Goal: Navigation & Orientation: Find specific page/section

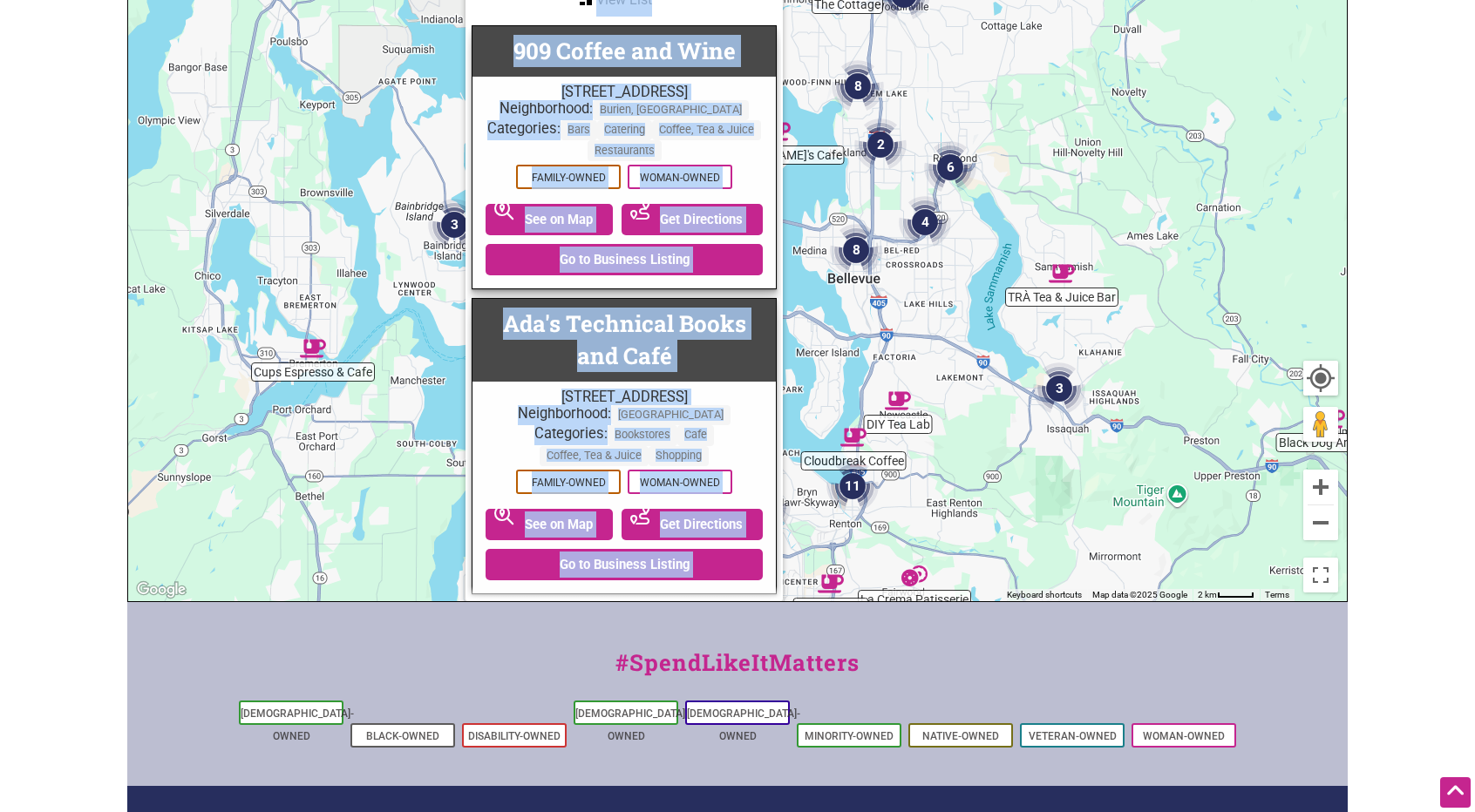
scroll to position [5054, 5]
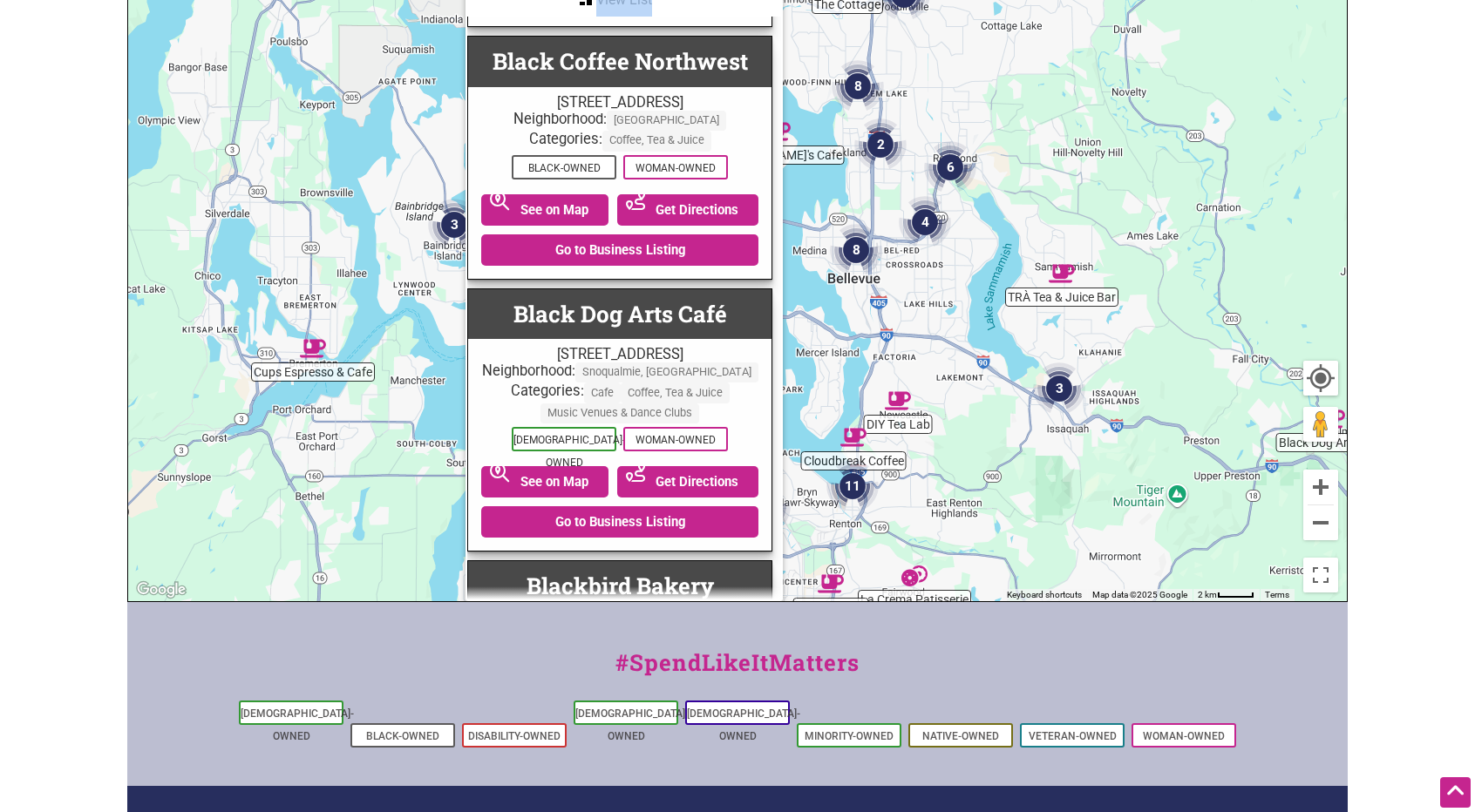
drag, startPoint x: 770, startPoint y: 410, endPoint x: 769, endPoint y: 358, distance: 52.0
click at [769, 358] on div "Black Dog Arts Café [STREET_ADDRESS] Neighborhood: [GEOGRAPHIC_DATA], [GEOGRAPH…" at bounding box center [620, 420] width 305 height 264
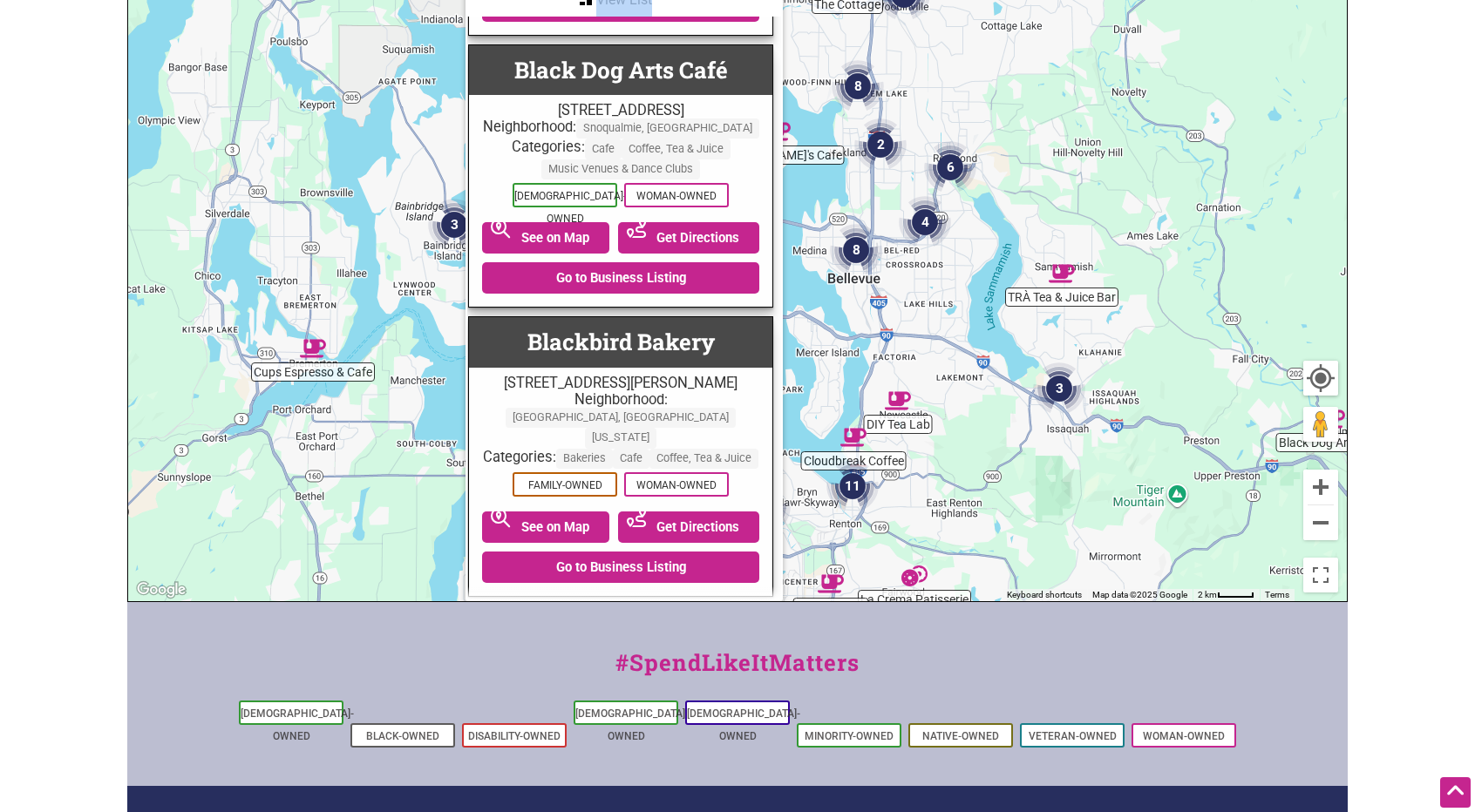
scroll to position [5333, 4]
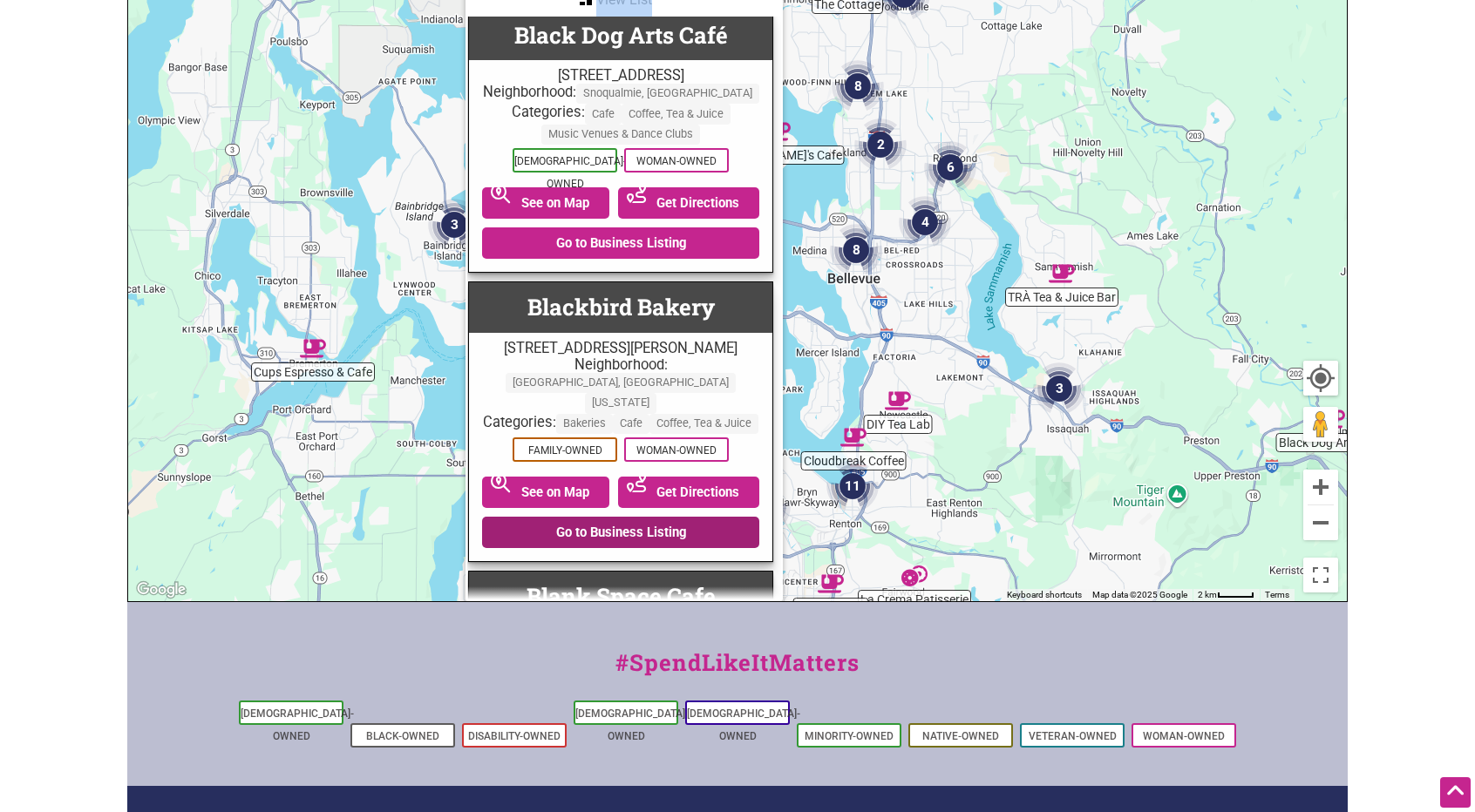
click at [653, 517] on link "Go to Business Listing" at bounding box center [621, 533] width 278 height 32
drag, startPoint x: 770, startPoint y: 419, endPoint x: 752, endPoint y: 407, distance: 21.6
click at [752, 407] on div "Blackbird Bakery 210 Winslow Way E, Bainbridge Island, WA 98110 Neighborhood: B…" at bounding box center [621, 421] width 305 height 280
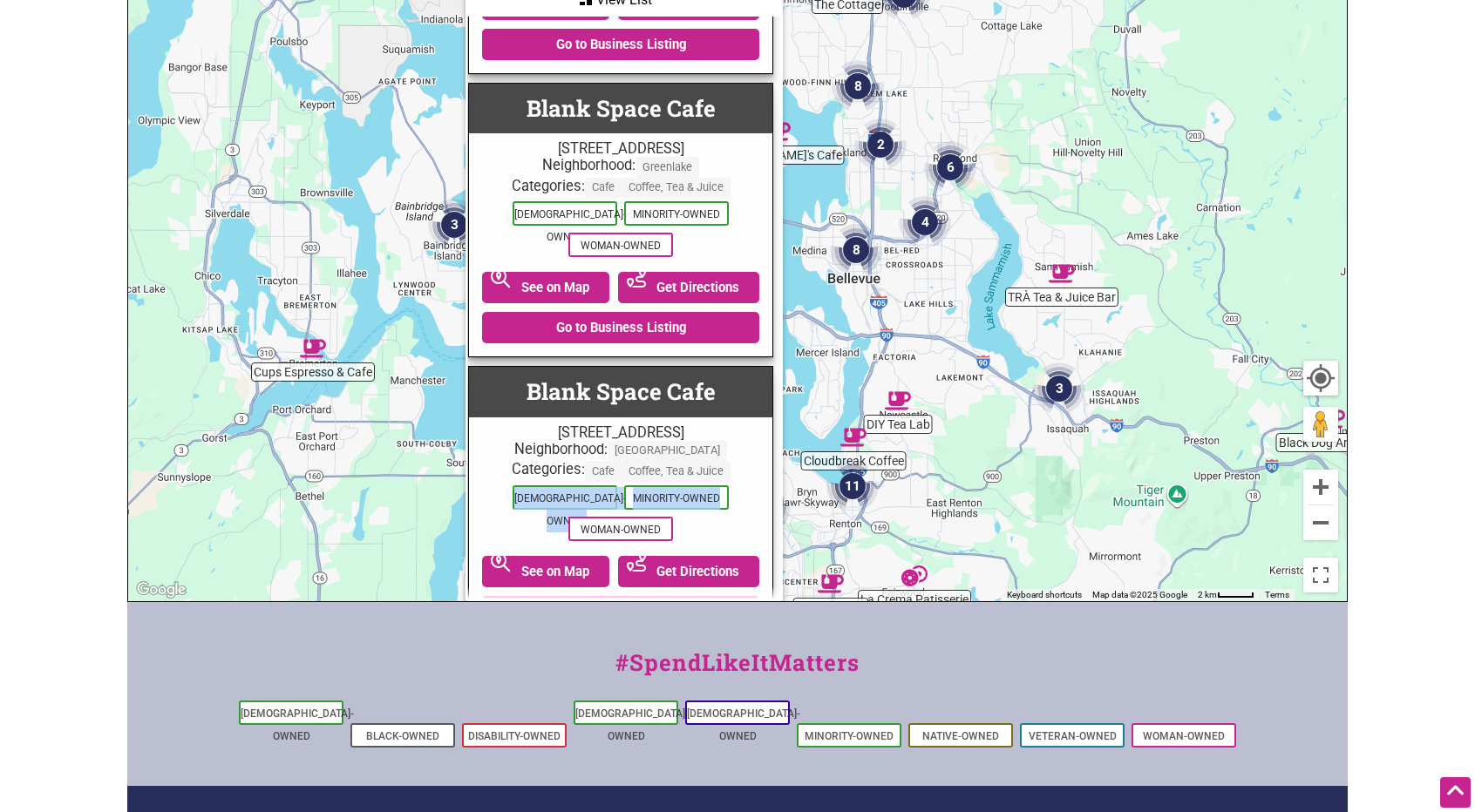
scroll to position [5821, 5]
drag, startPoint x: 775, startPoint y: 390, endPoint x: 766, endPoint y: 363, distance: 28.5
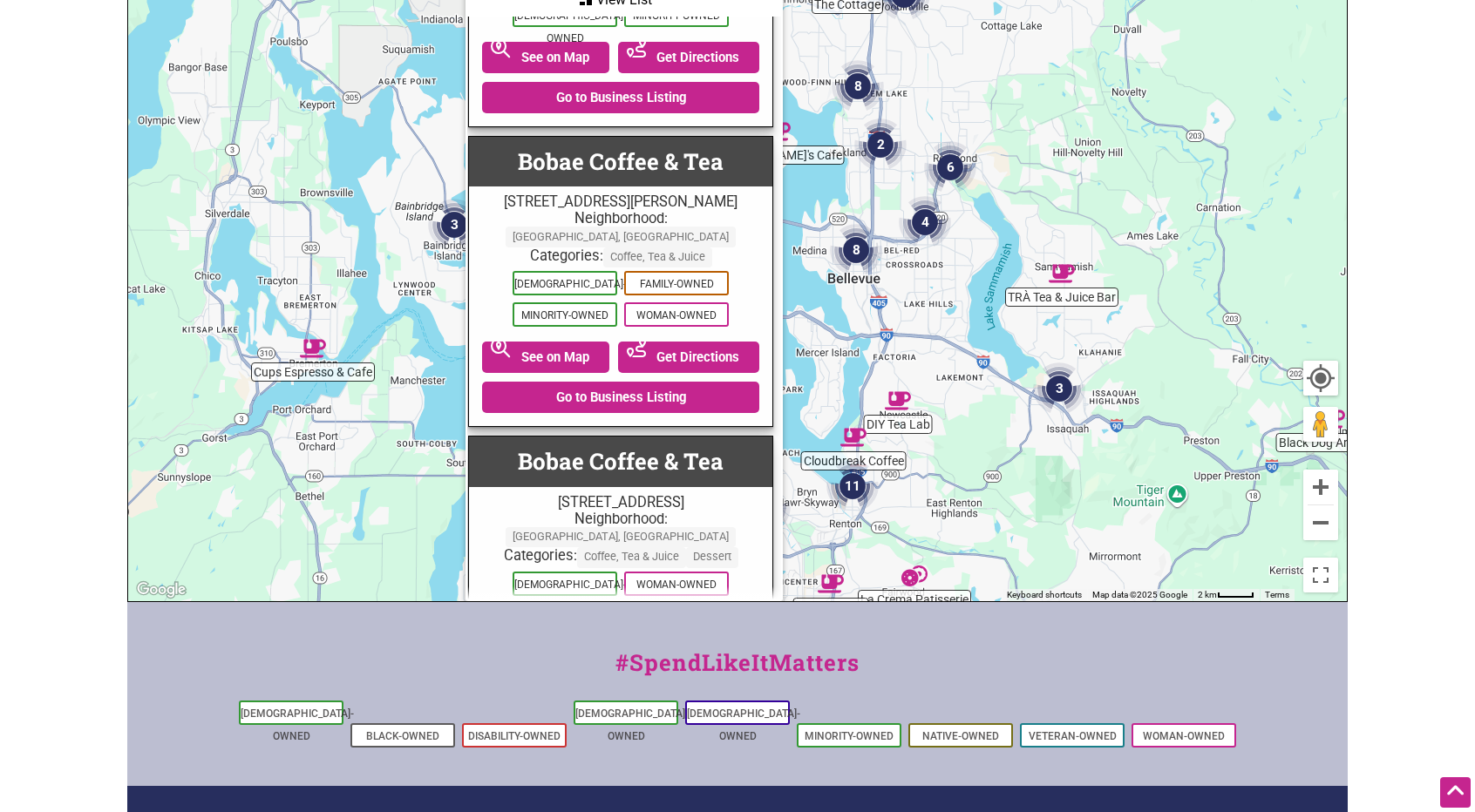
scroll to position [6588, 4]
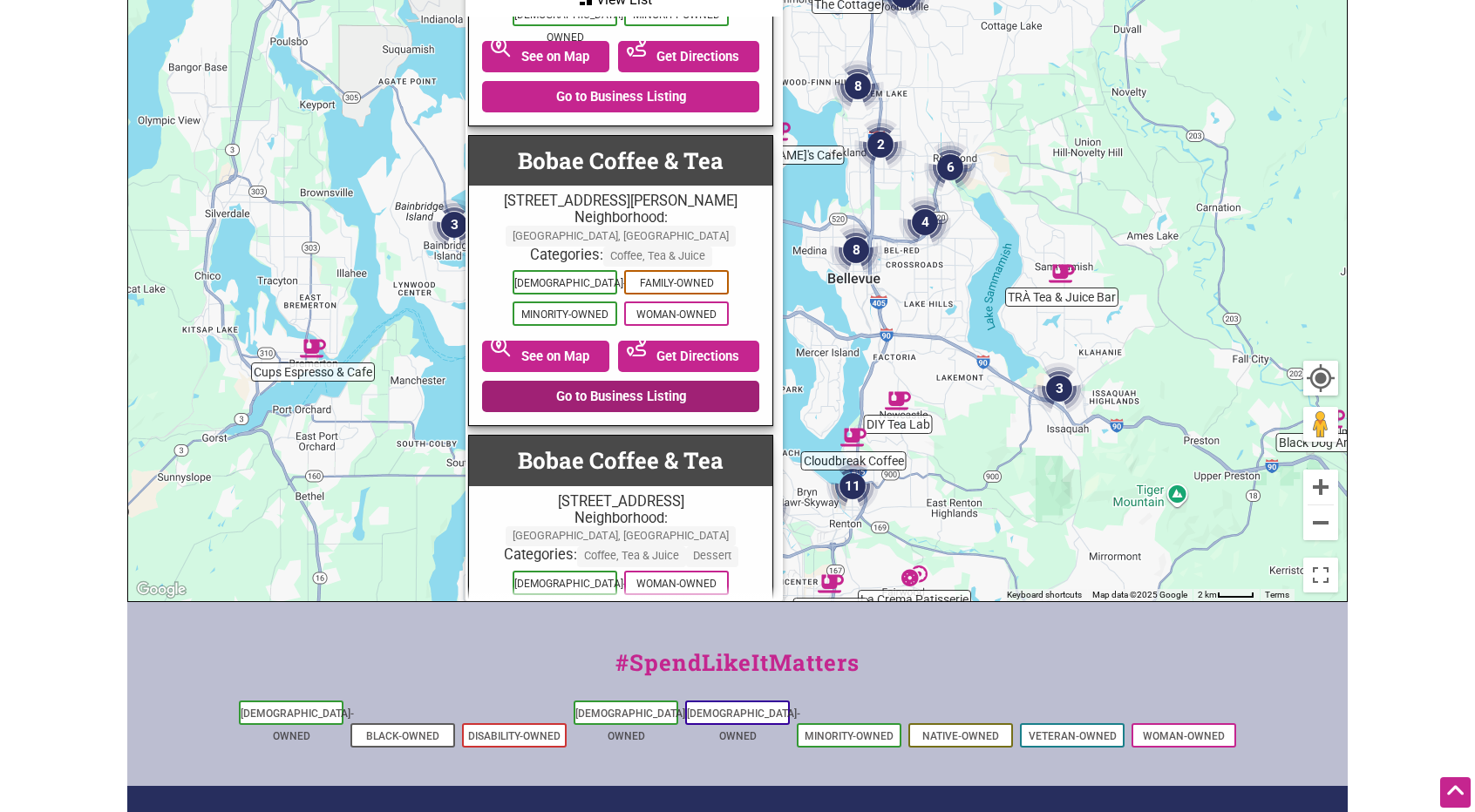
click at [625, 381] on link "Go to Business Listing" at bounding box center [621, 397] width 278 height 32
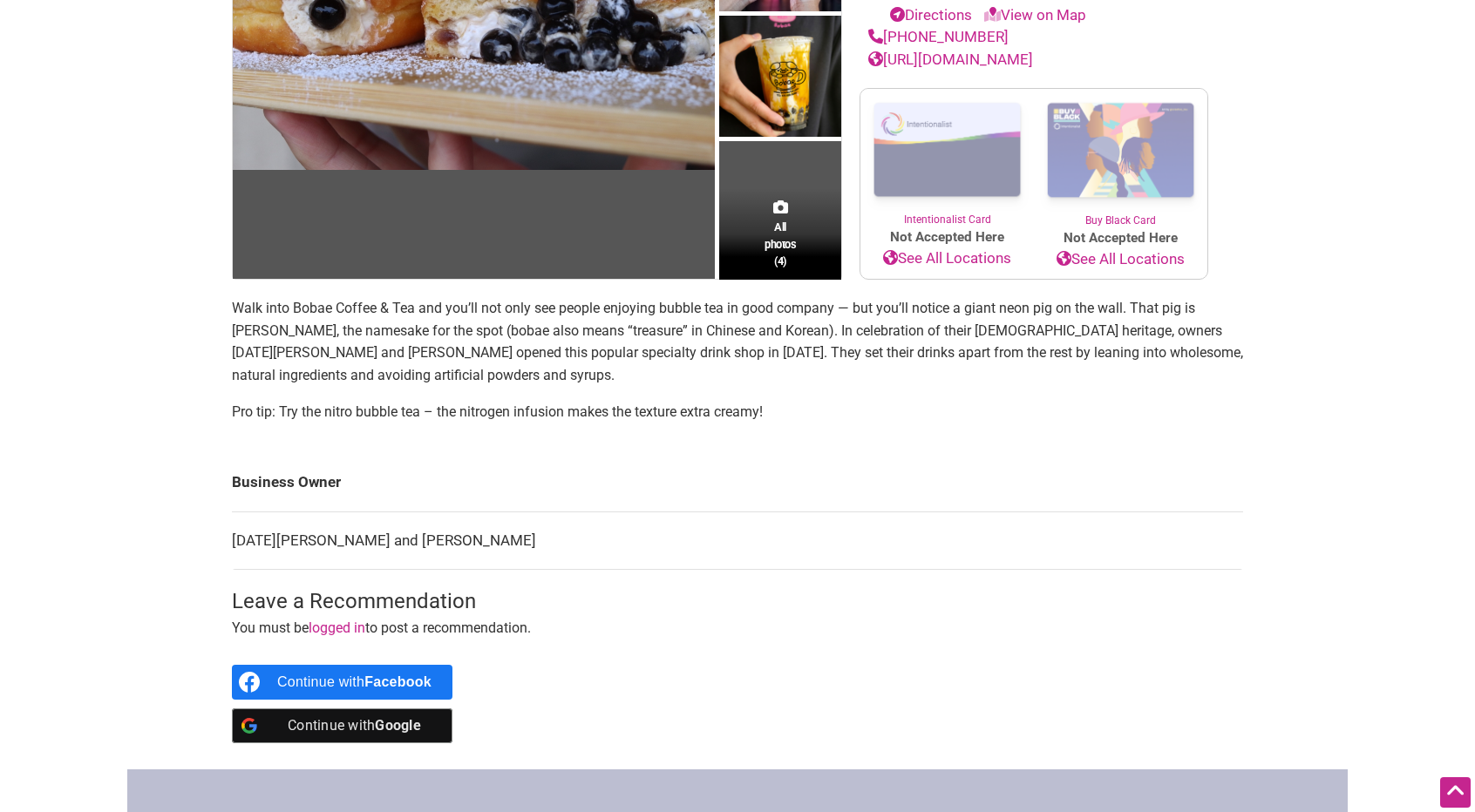
scroll to position [345, 0]
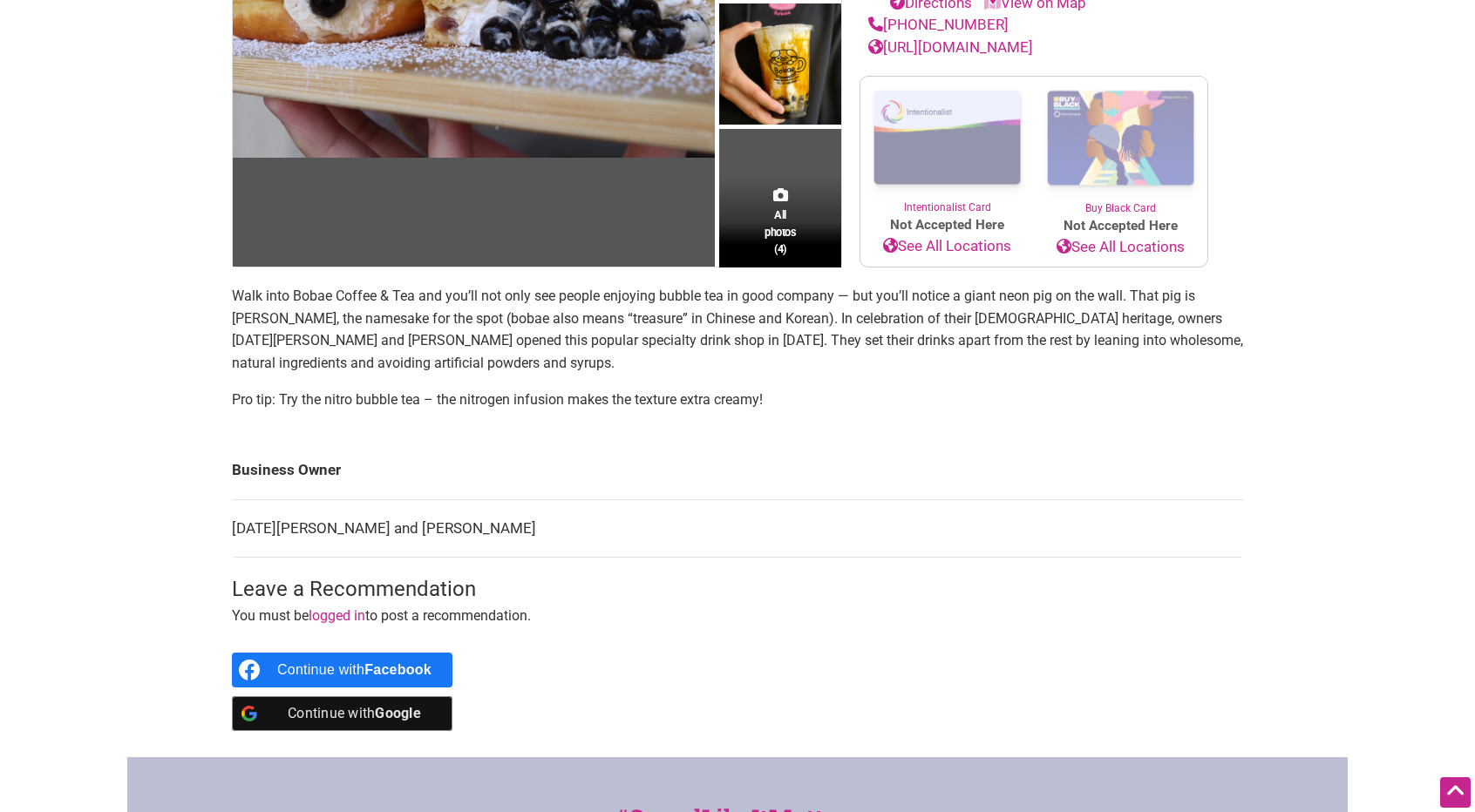
click at [995, 56] on link "http://www.bobaeusa.com/" at bounding box center [951, 47] width 165 height 18
